Goal: Task Accomplishment & Management: Manage account settings

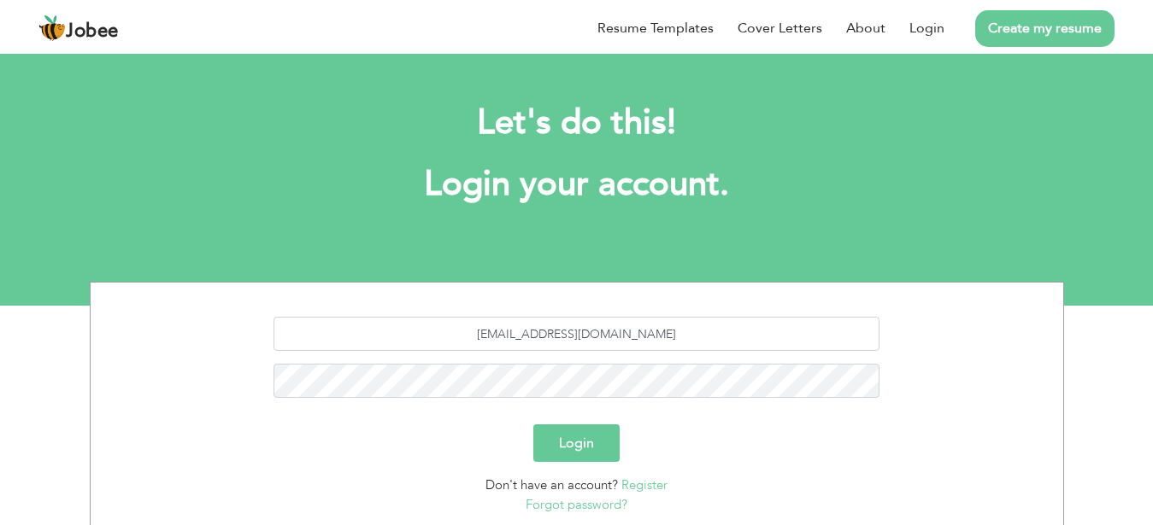
click at [582, 446] on button "Login" at bounding box center [576, 444] width 86 height 38
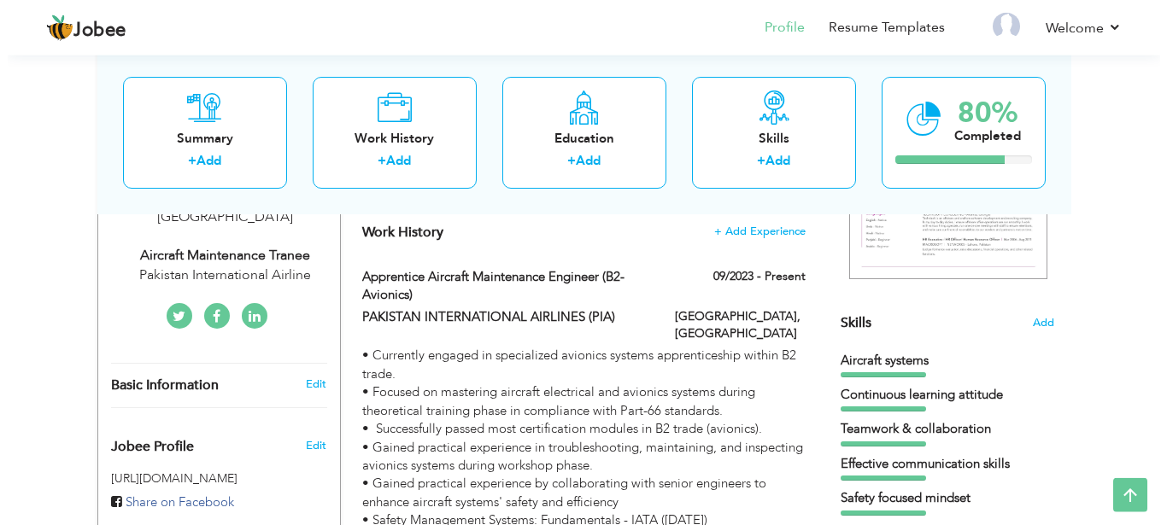
scroll to position [338, 0]
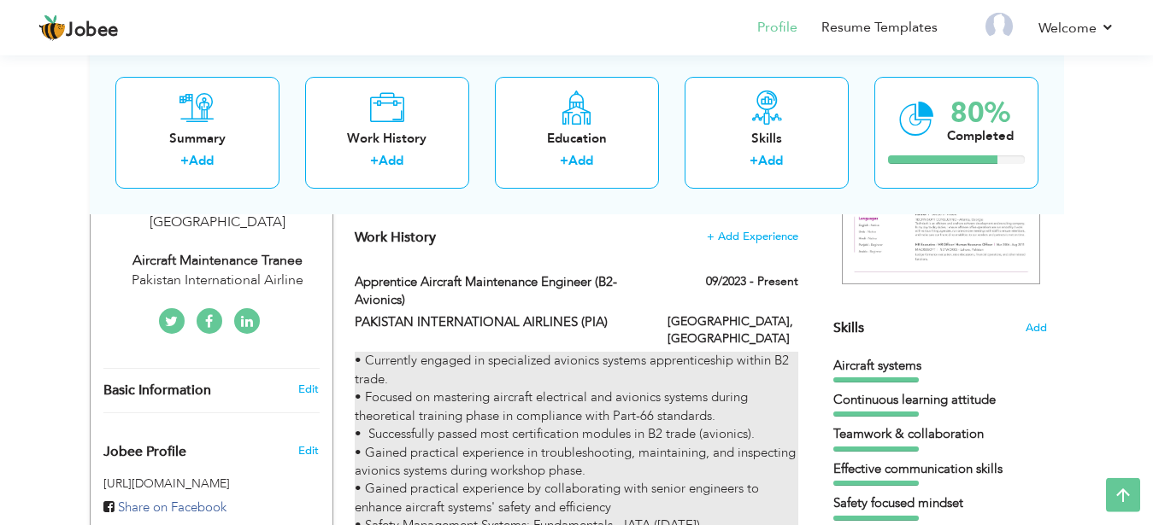
click at [672, 428] on p "• Currently engaged in specialized avionics systems apprenticeship within B2 tr…" at bounding box center [576, 443] width 443 height 183
type input "Apprentice Aircraft Maintenance Engineer (B2- Avionics)"
type input "PAKISTAN INTERNATIONAL AIRLINES (PIA)"
type input "09/2023"
type input "[GEOGRAPHIC_DATA]"
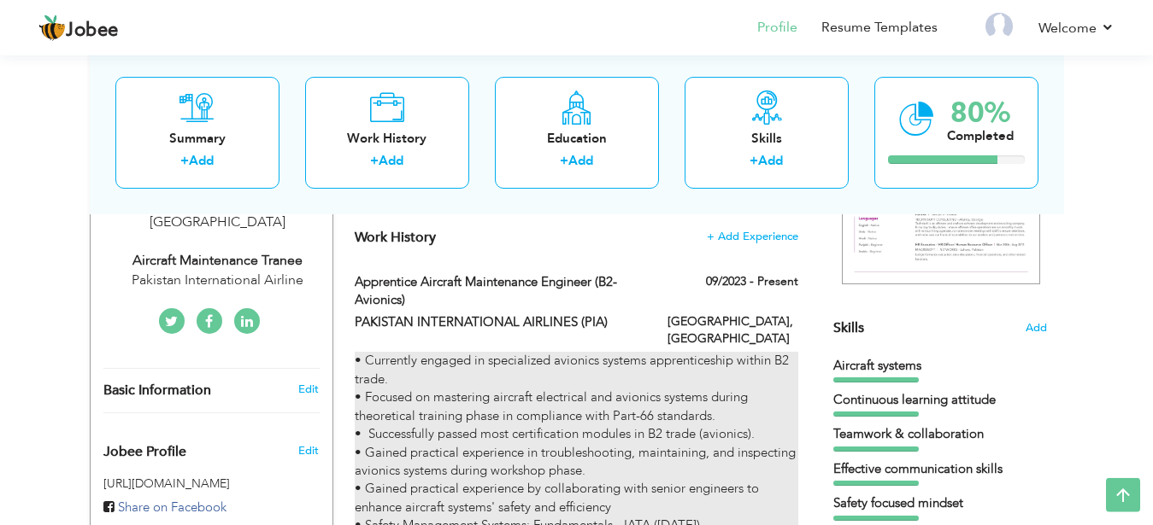
type input "[GEOGRAPHIC_DATA]"
checkbox input "true"
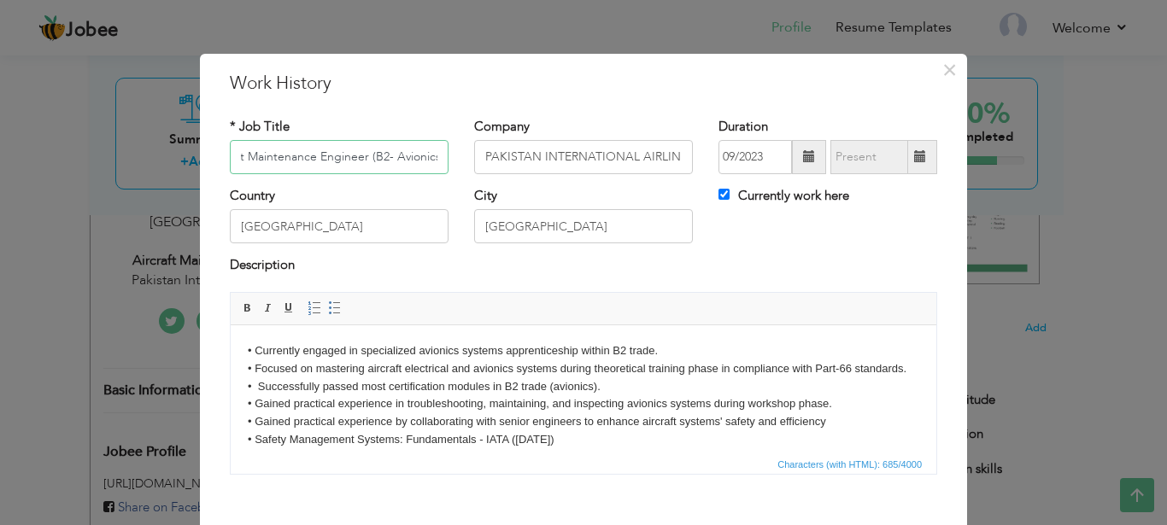
scroll to position [43, 0]
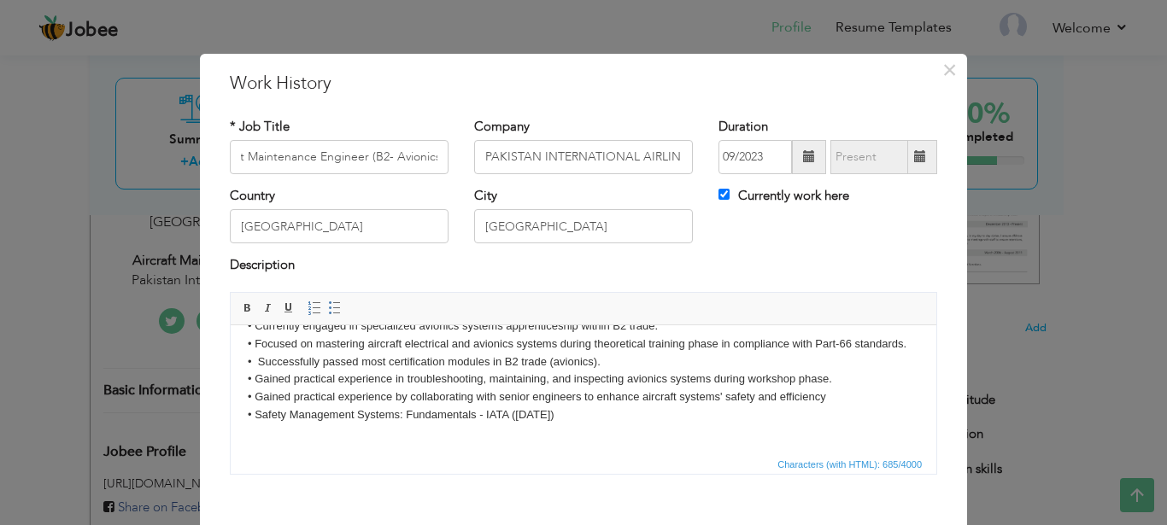
click at [254, 438] on p at bounding box center [584, 444] width 672 height 18
click at [254, 421] on p "• Currently engaged in specialized avionics systems apprenticeship within B2 tr…" at bounding box center [584, 370] width 672 height 107
click at [253, 431] on body "• Currently engaged in specialized avionics systems apprenticeship within B2 tr…" at bounding box center [584, 385] width 672 height 136
click at [325, 298] on span "Editor toolbars Basic Styles Bold Italic Underline Paragraph Insert/Remove Numb…" at bounding box center [584, 309] width 706 height 32
click at [605, 424] on body "• Currently engaged in specialized avionics systems apprenticeship within B2 tr…" at bounding box center [584, 385] width 672 height 136
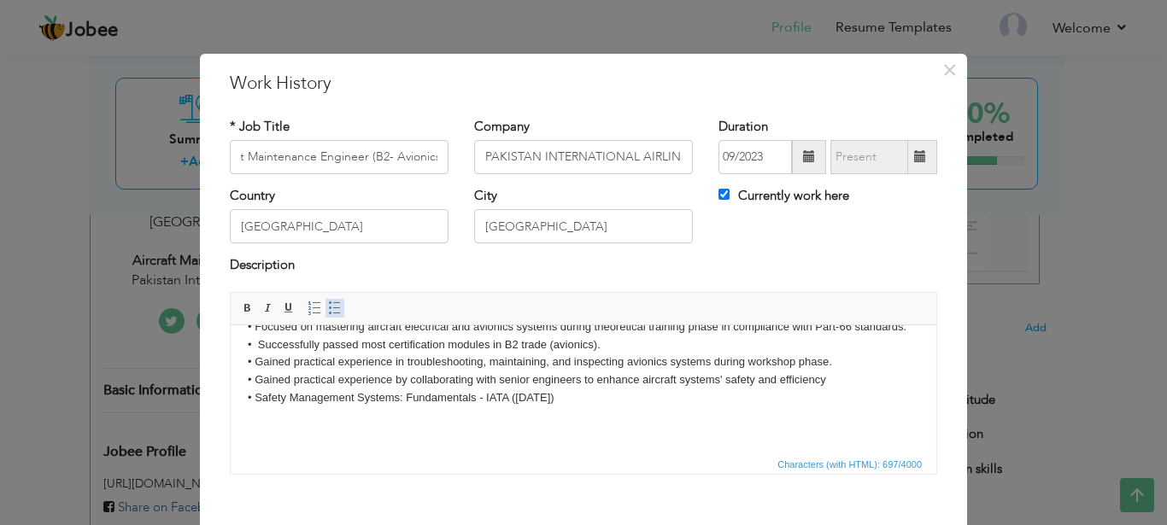
click at [328, 308] on span at bounding box center [335, 309] width 14 height 14
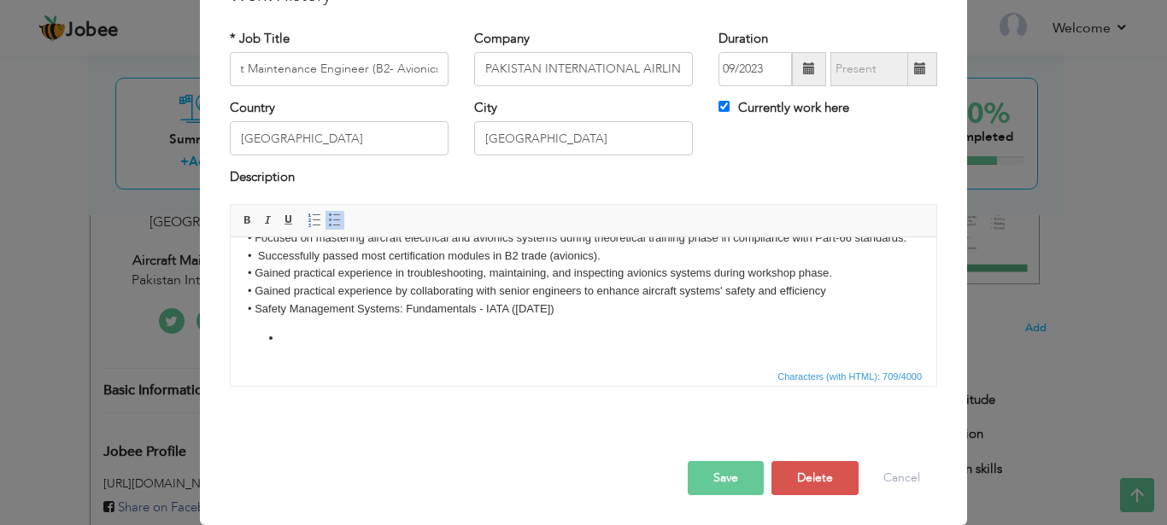
click at [285, 347] on li at bounding box center [583, 338] width 603 height 18
click at [310, 373] on span "Paste" at bounding box center [343, 371] width 89 height 21
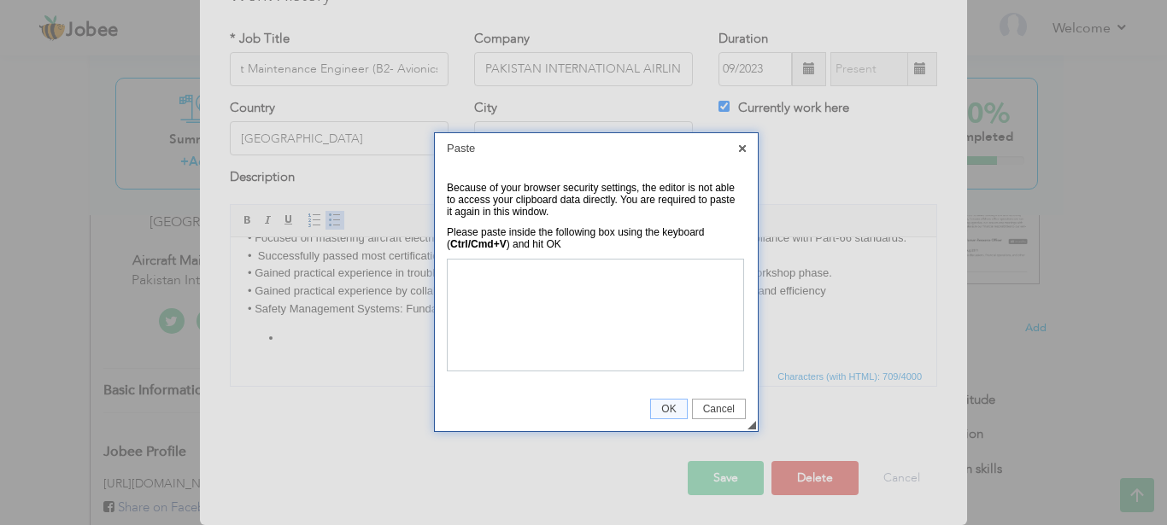
click html
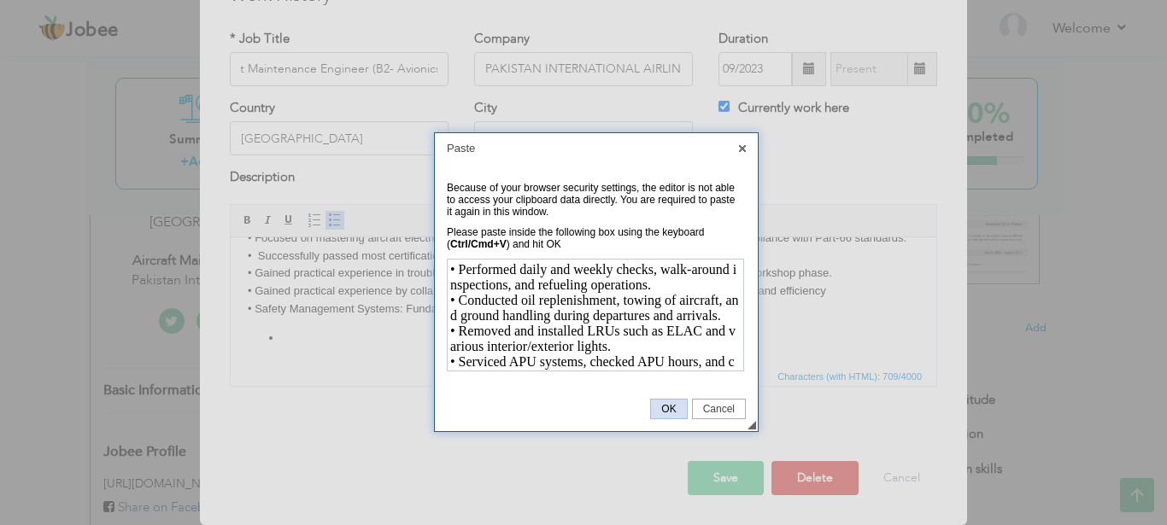
click at [672, 405] on span "OK" at bounding box center [668, 409] width 35 height 12
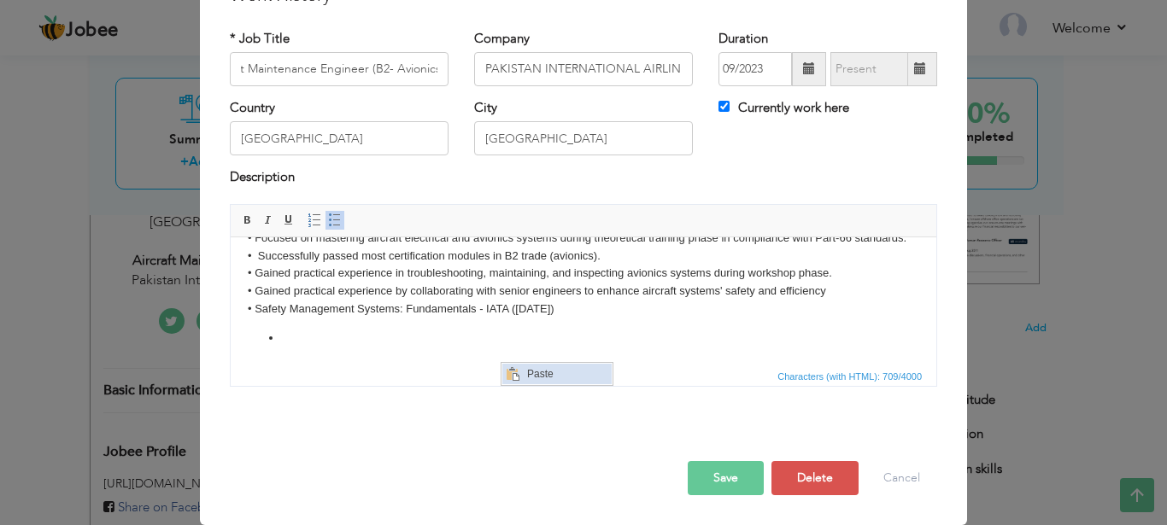
click at [514, 372] on span "Context Menu Options" at bounding box center [512, 374] width 14 height 14
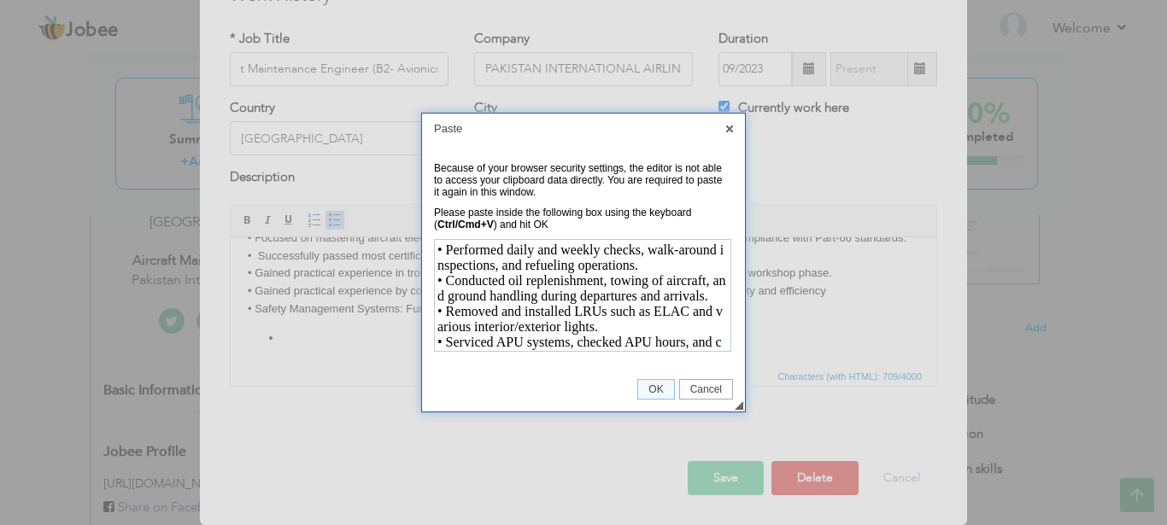
scroll to position [274, 0]
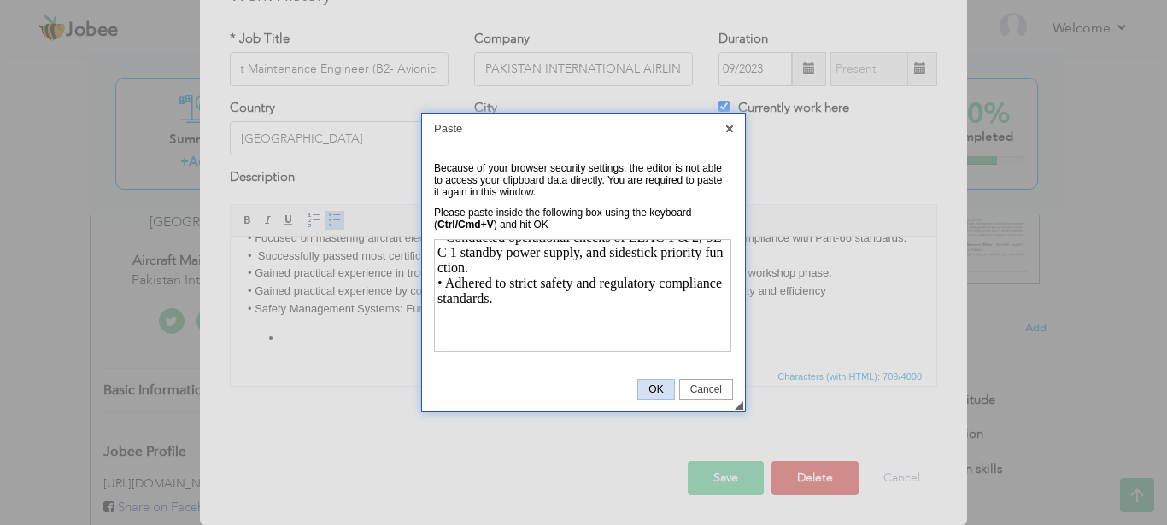
click at [652, 388] on span "OK" at bounding box center [655, 390] width 35 height 12
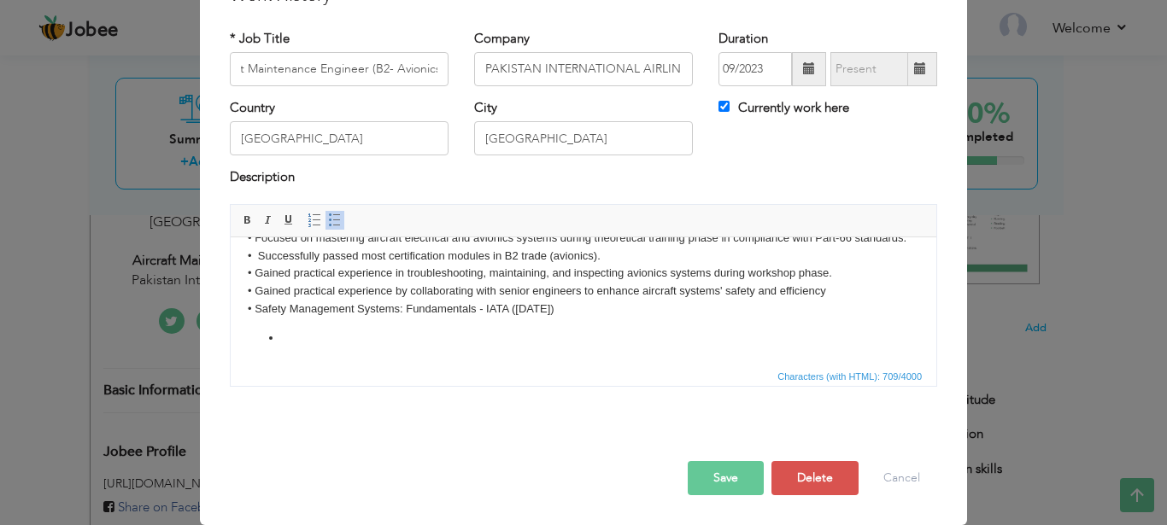
click at [295, 347] on li at bounding box center [583, 338] width 603 height 18
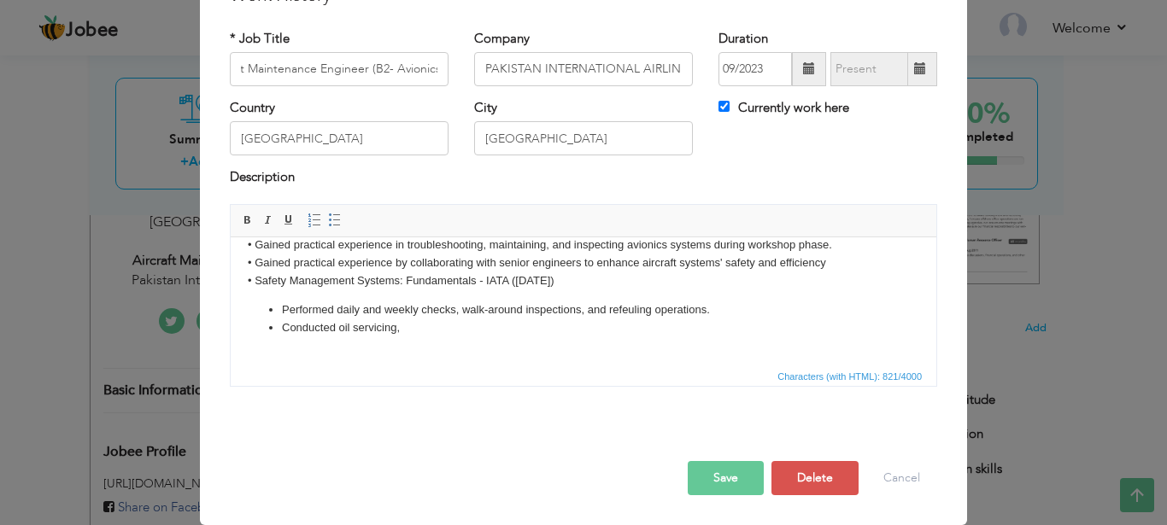
scroll to position [89, 0]
click at [415, 331] on li "Conducted oil servicing," at bounding box center [583, 328] width 603 height 18
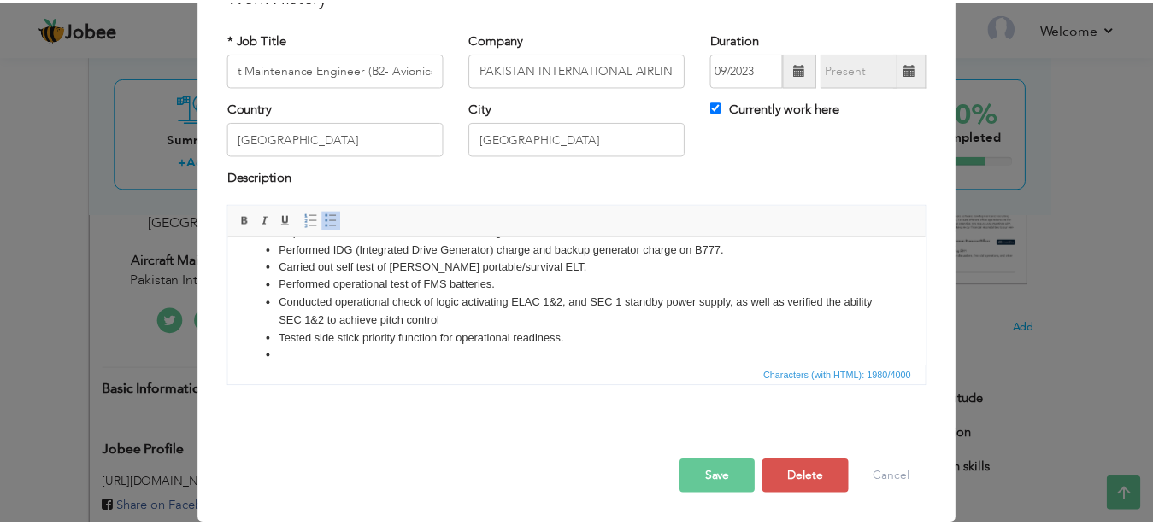
scroll to position [344, 0]
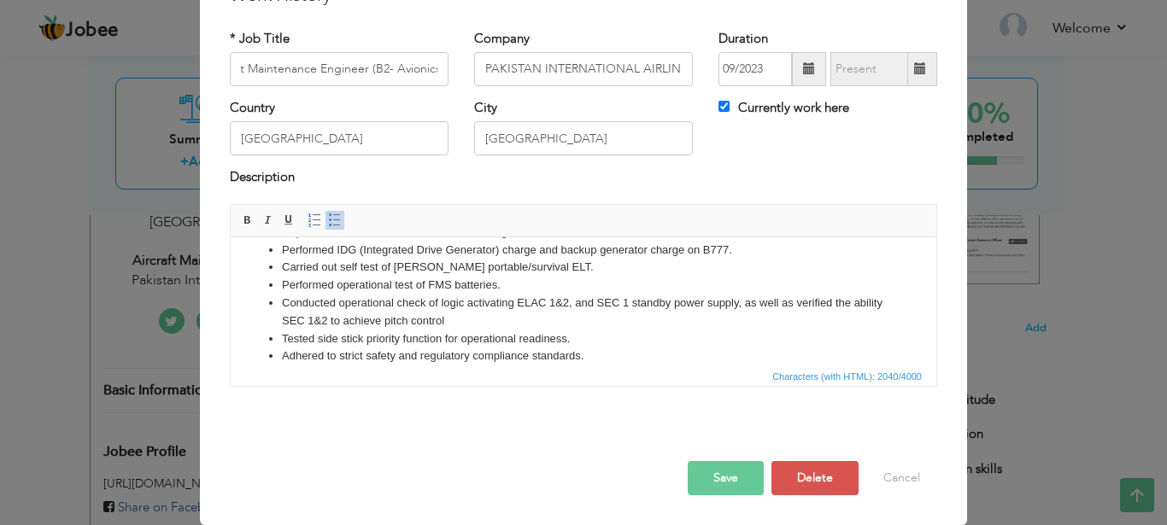
click at [706, 484] on button "Save" at bounding box center [726, 478] width 76 height 34
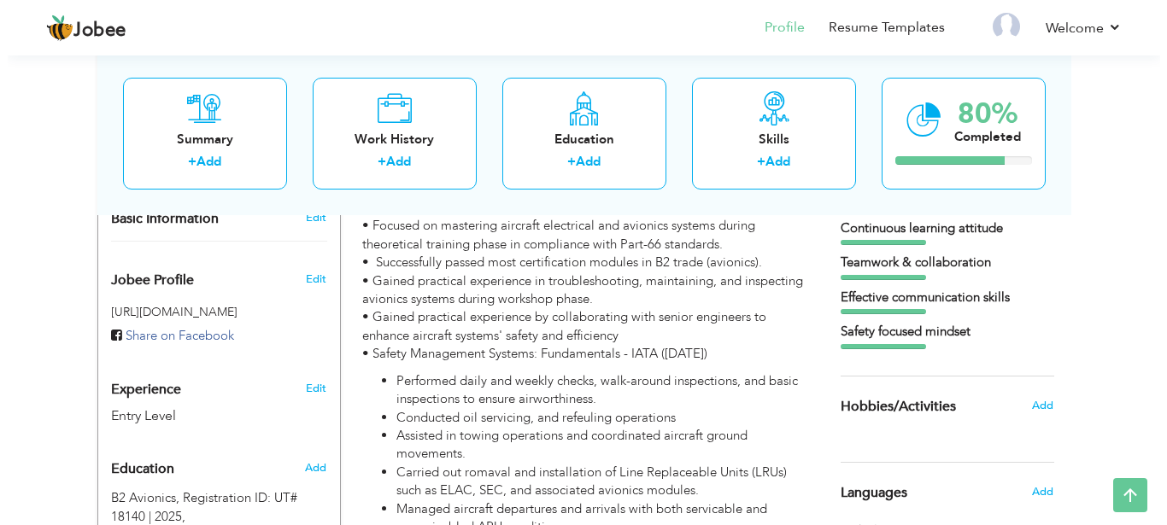
scroll to position [518, 0]
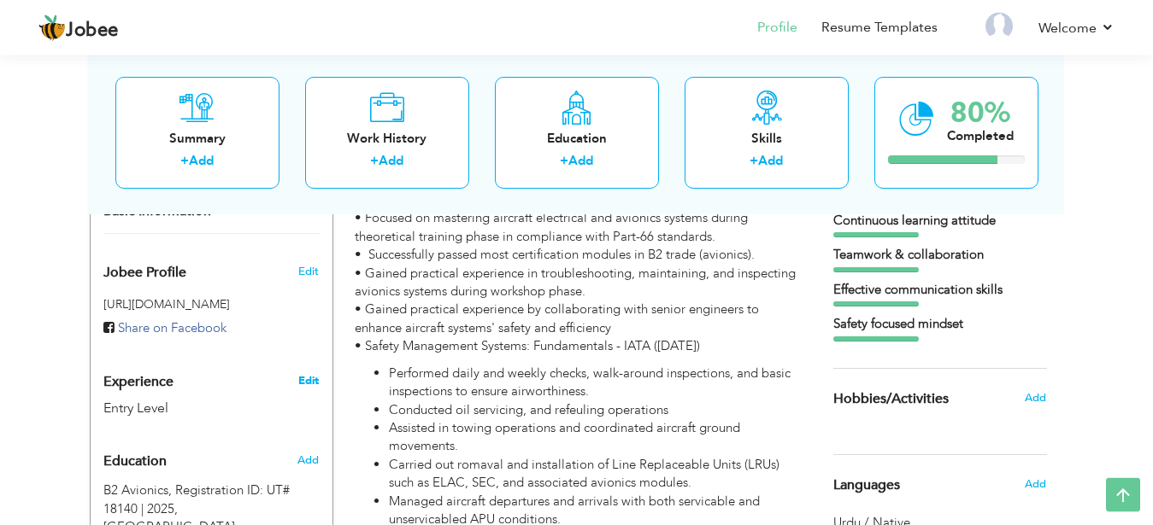
click at [310, 373] on link "Edit" at bounding box center [308, 380] width 21 height 15
type input "[DEMOGRAPHIC_DATA]"
type input "[PERSON_NAME]"
type input "03364207543"
select select "number:166"
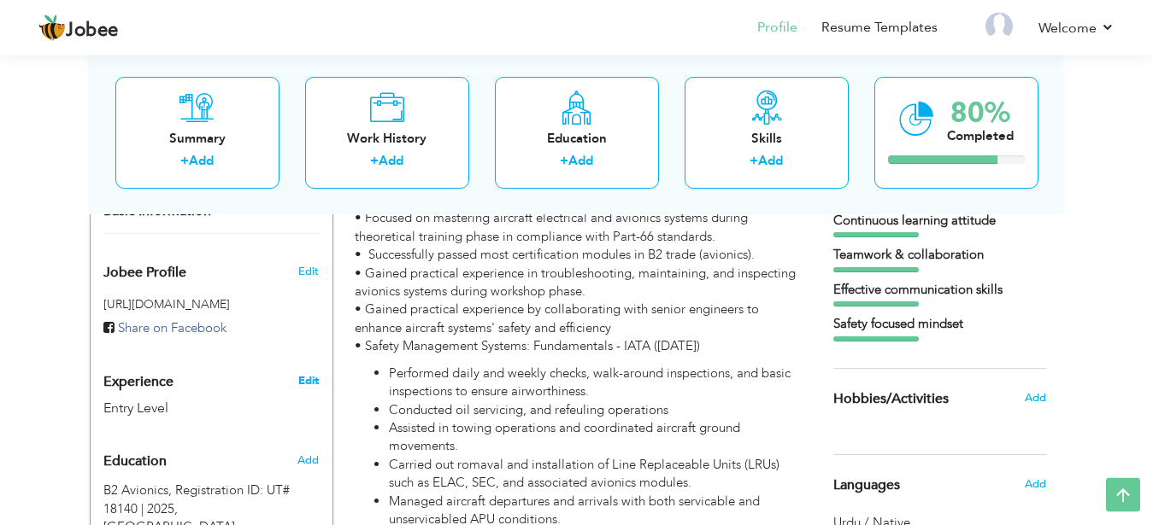
type input "[GEOGRAPHIC_DATA]"
select select "number:1"
type input "Pakistan International Airline"
type input "Aircraft maintenance tranee"
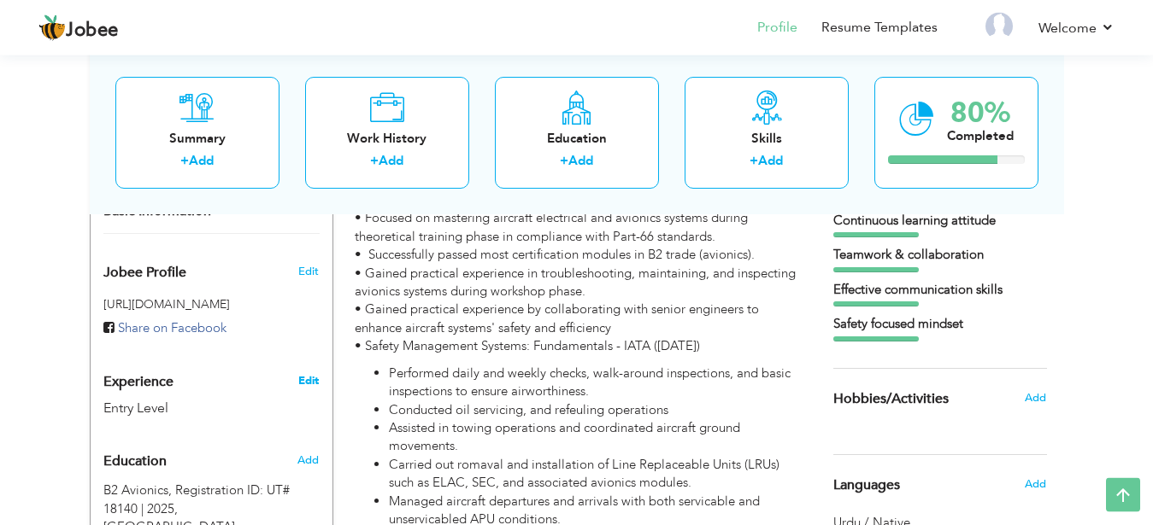
type input "[DOMAIN_NAME][URL]"
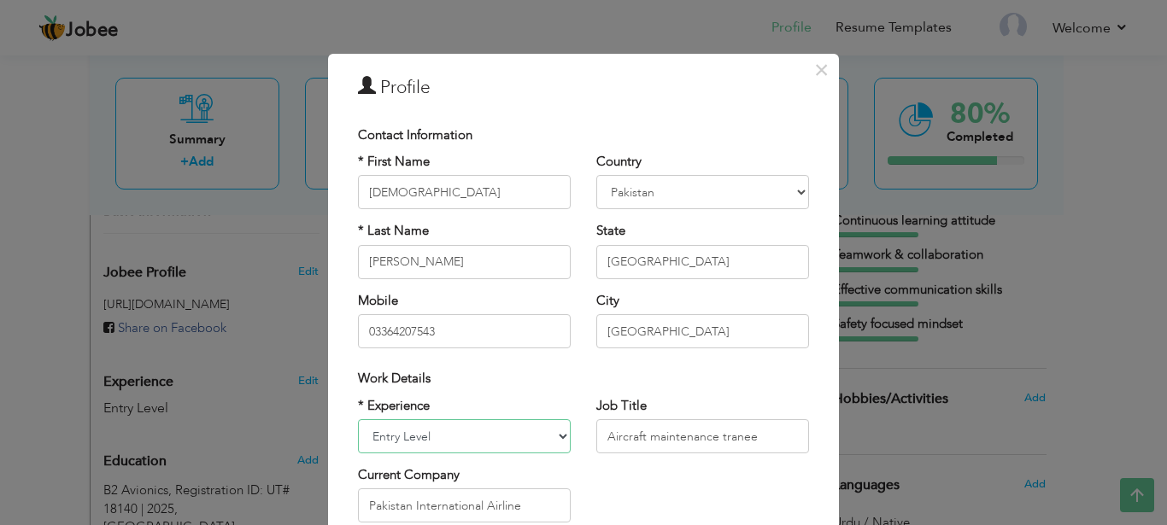
click at [358, 419] on select "Entry Level Less than 1 Year 1 Year 2 Years 3 Years 4 Years 5 Years 6 Years 7 Y…" at bounding box center [464, 436] width 213 height 34
click option "2 Years" at bounding box center [0, 0] width 0 height 0
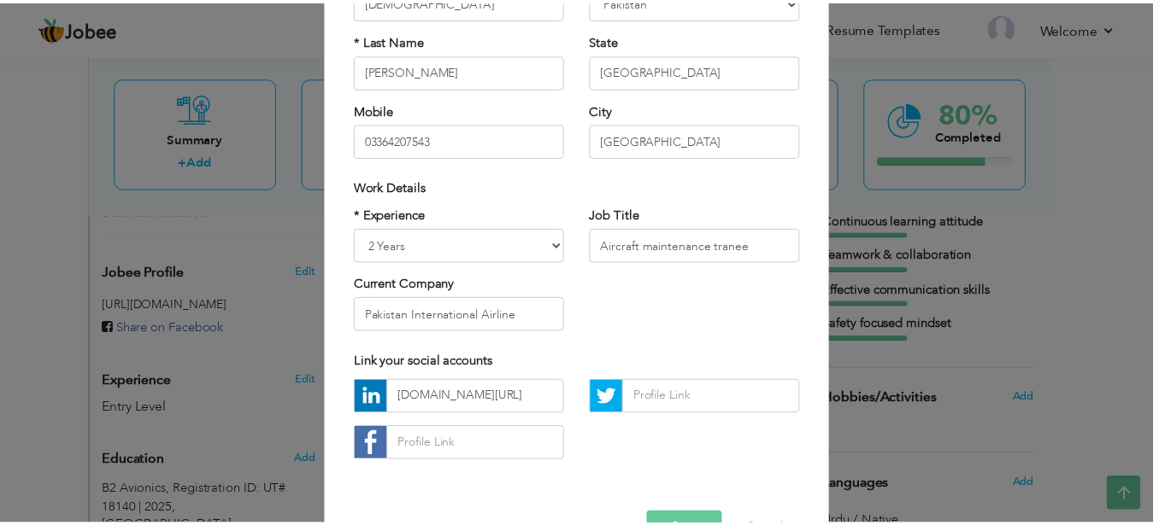
scroll to position [243, 0]
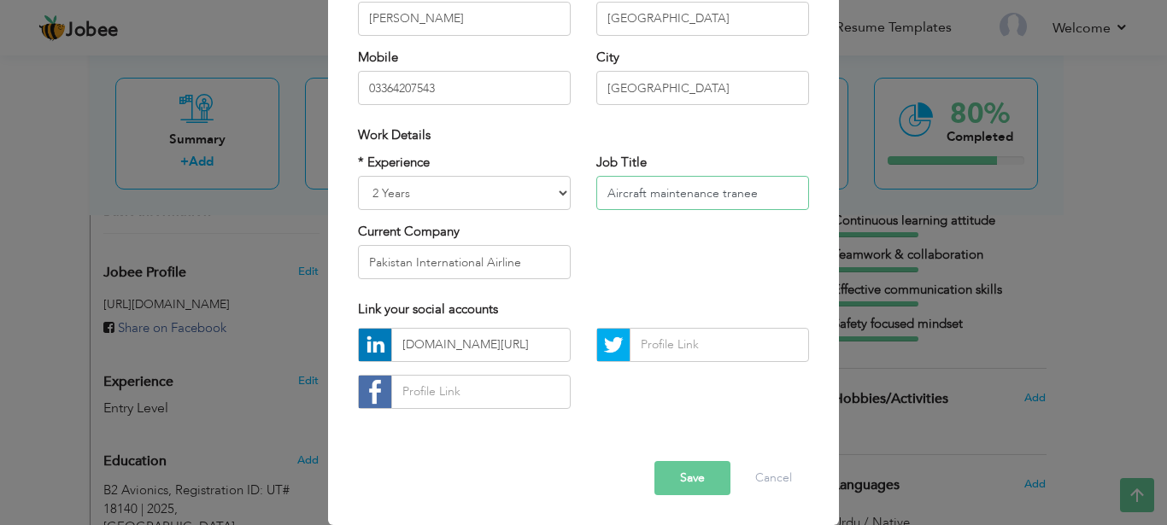
click at [772, 201] on input "Aircraft maintenance tranee" at bounding box center [702, 193] width 213 height 34
click at [1129, 161] on div "× Profile Contact Information * First Name [DEMOGRAPHIC_DATA] * Last Name [GEOG…" at bounding box center [583, 262] width 1167 height 525
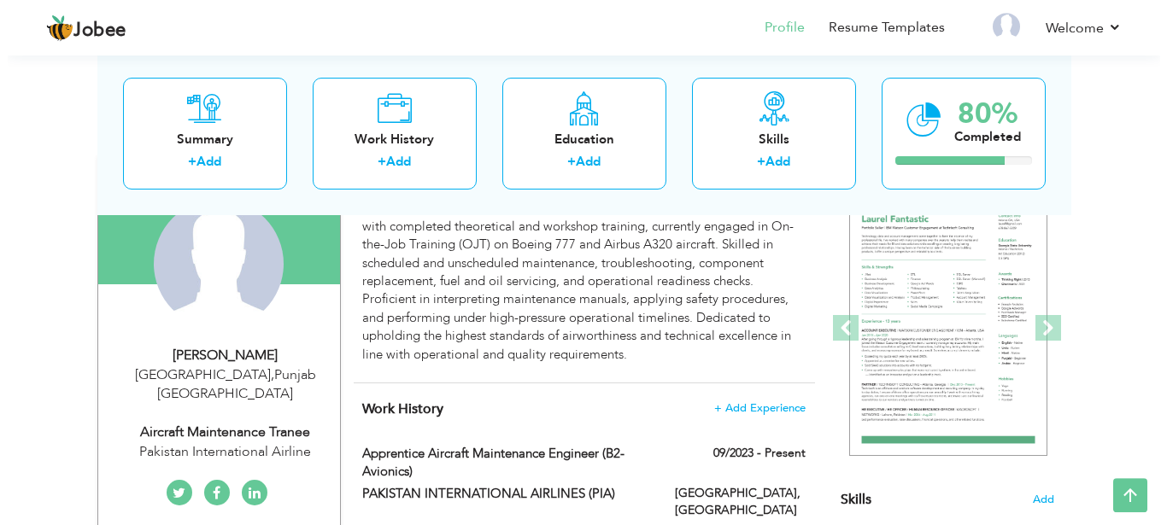
scroll to position [161, 0]
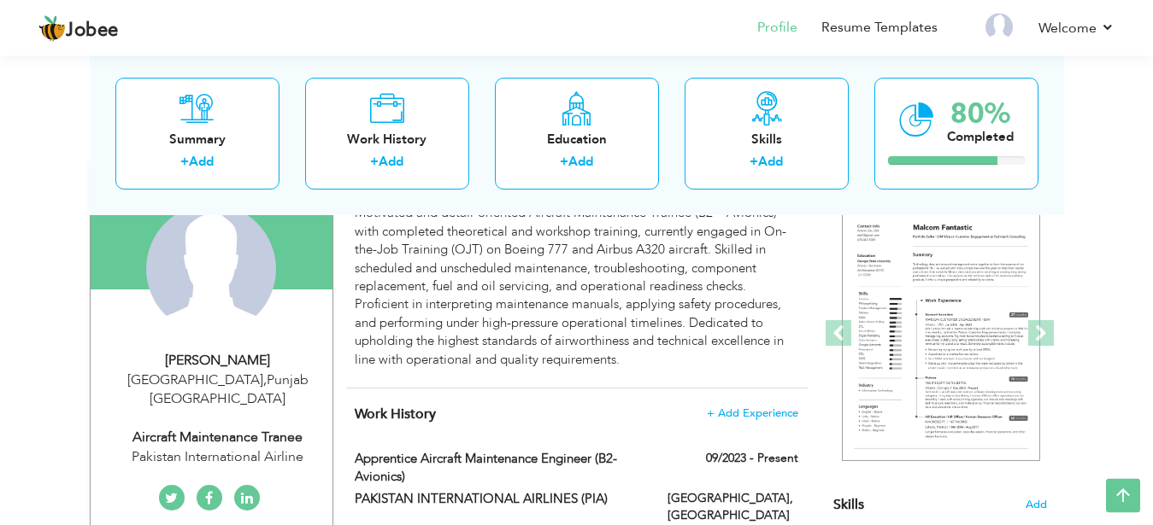
click at [354, 455] on div "Apprentice Aircraft Maintenance Engineer (B2- Avionics)" at bounding box center [498, 470] width 313 height 41
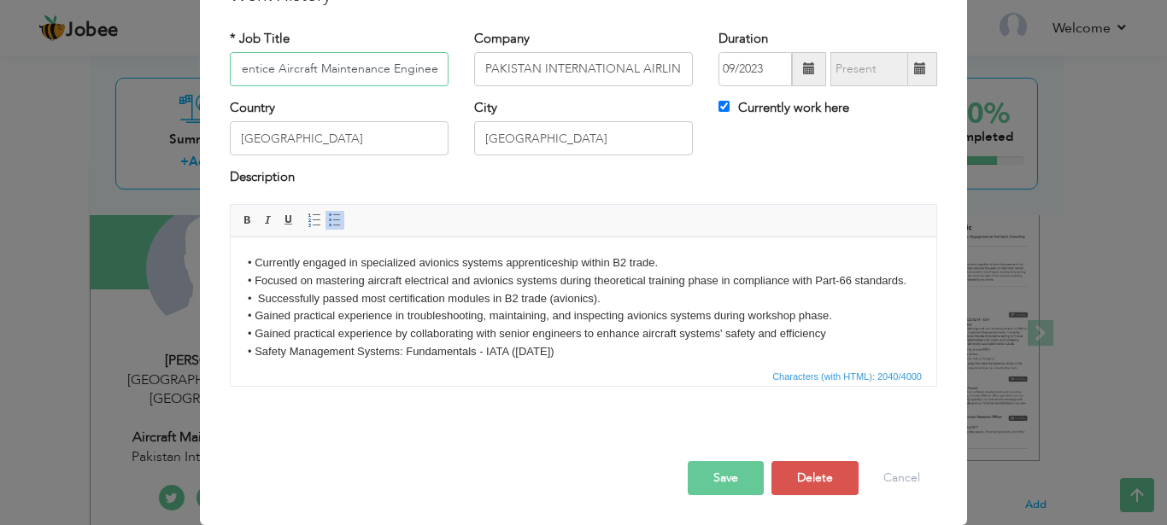
scroll to position [0, 0]
drag, startPoint x: 252, startPoint y: 157, endPoint x: 196, endPoint y: 157, distance: 56.4
click at [230, 86] on input "Apprentice Aircraft Maintenance Engineer (B2- Avionics)" at bounding box center [339, 69] width 219 height 34
click at [238, 86] on input "Apprentice Aircraft Maintenance Engineer (B2- Avionics)" at bounding box center [339, 69] width 219 height 34
drag, startPoint x: 231, startPoint y: 155, endPoint x: 293, endPoint y: 152, distance: 62.4
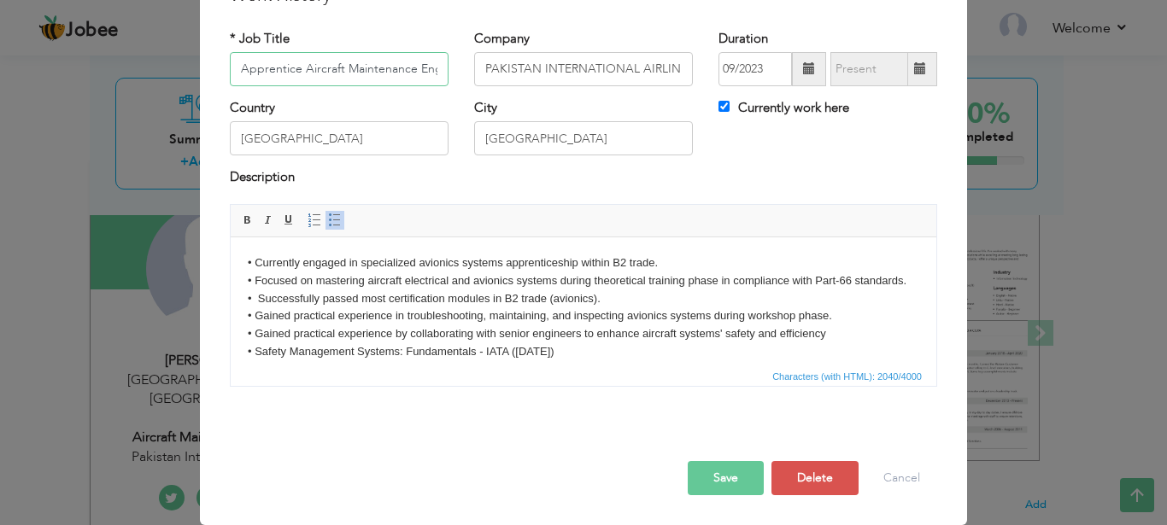
click at [293, 86] on input "Apprentice Aircraft Maintenance Engineer (B2- Avionics)" at bounding box center [339, 69] width 219 height 34
click at [23, 165] on div "× Work History * Job Title Apprentice Aircraft Maintenance Engineer (B2- Avioni…" at bounding box center [583, 262] width 1167 height 525
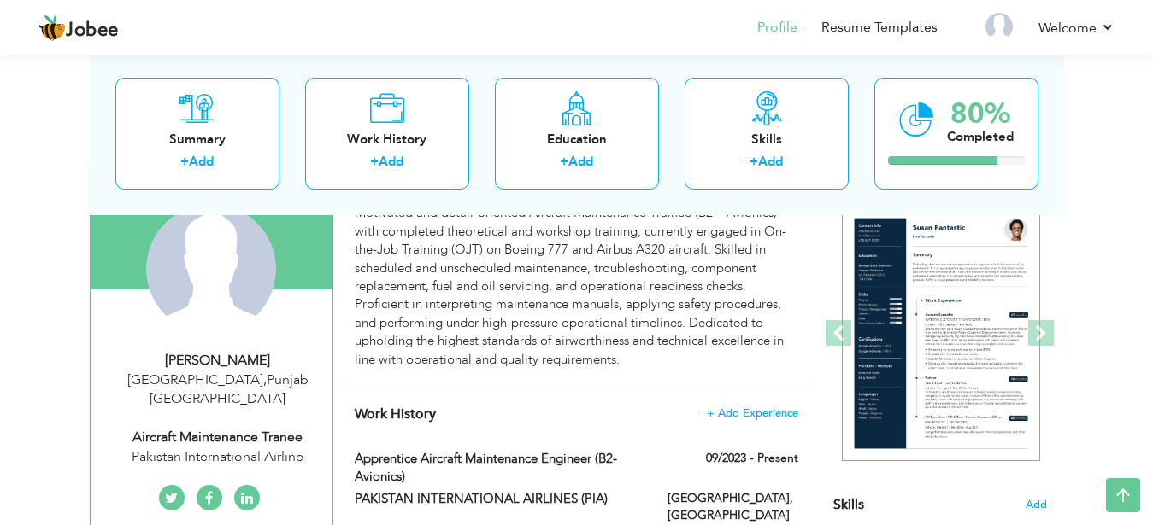
click at [274, 428] on div "Aircraft maintenance tranee" at bounding box center [217, 438] width 229 height 20
select select "number:1"
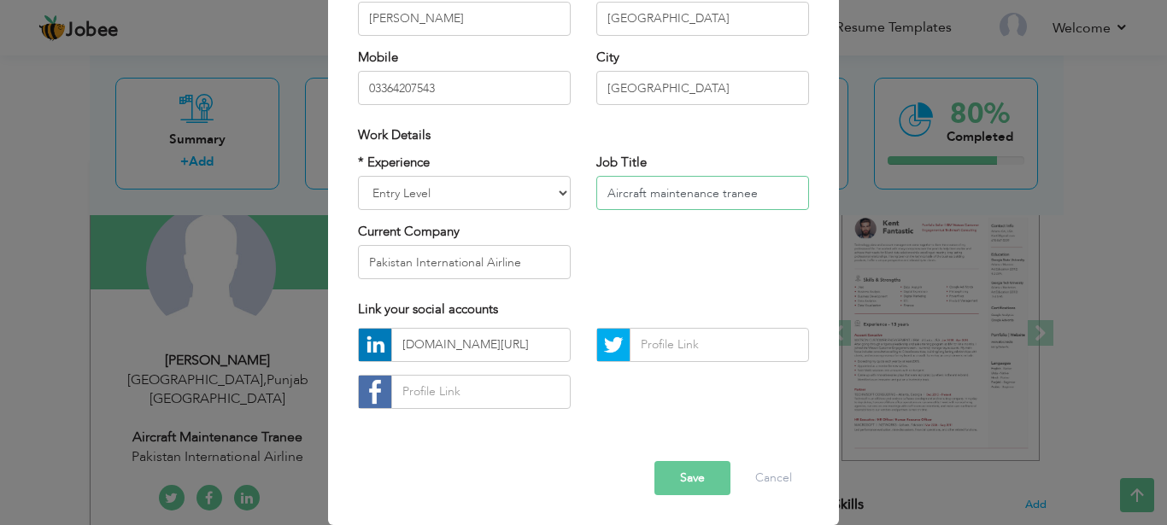
click at [784, 210] on input "Aircraft maintenance tranee" at bounding box center [702, 193] width 213 height 34
type input "Aircraft maintenance Tranee"
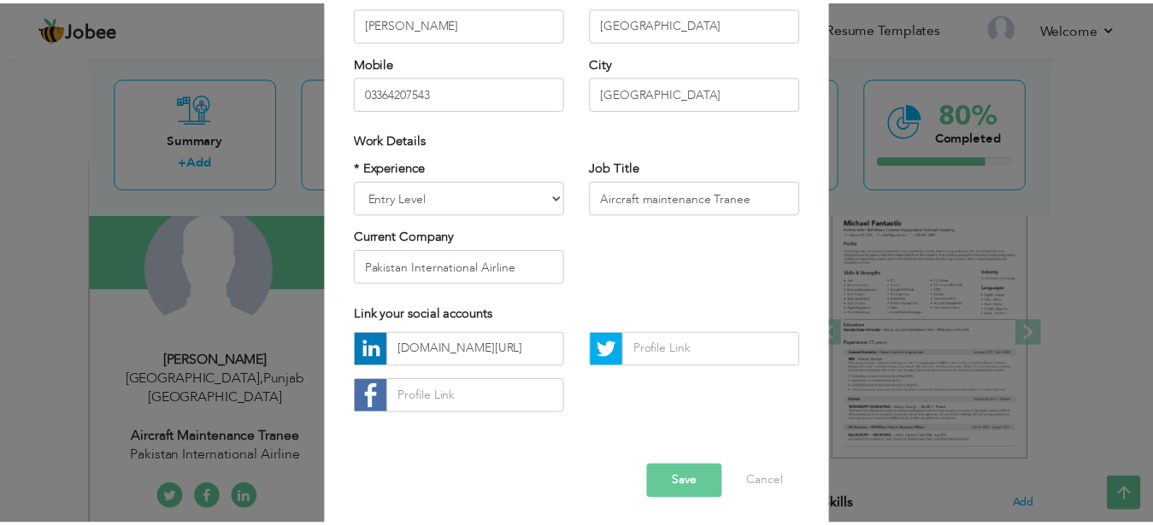
scroll to position [243, 0]
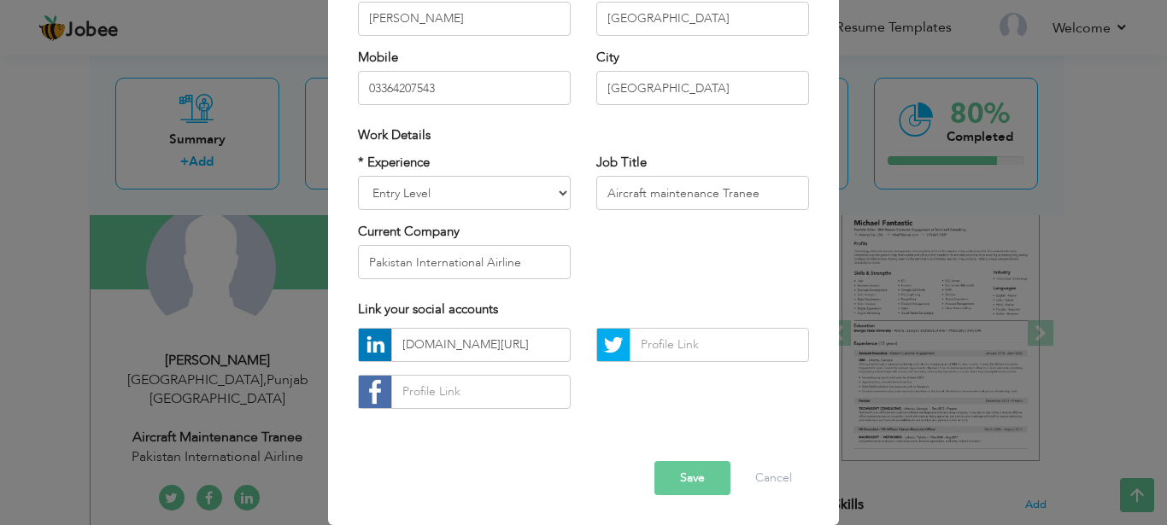
click at [695, 481] on button "Save" at bounding box center [692, 478] width 76 height 34
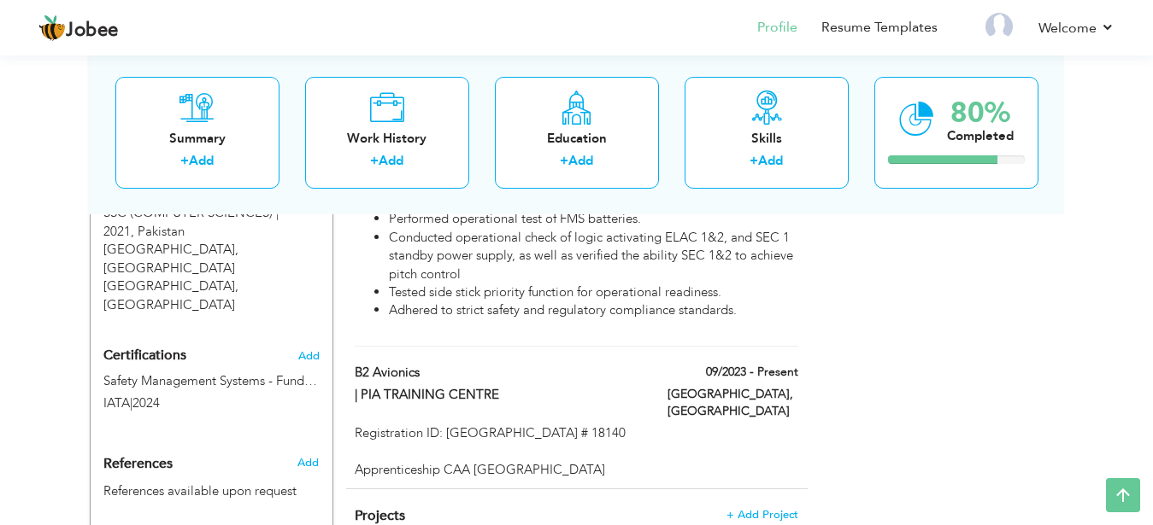
scroll to position [1020, 0]
